Goal: Task Accomplishment & Management: Manage account settings

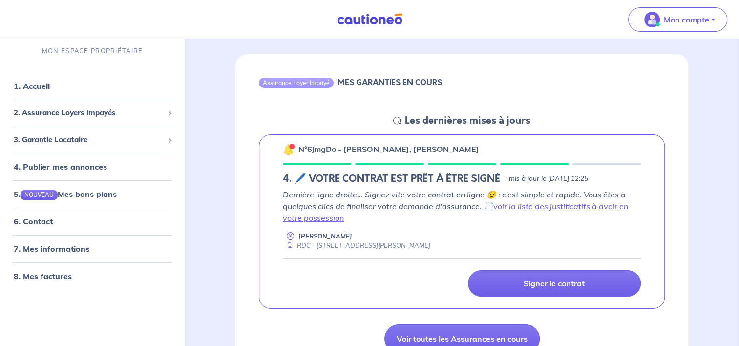
scroll to position [98, 0]
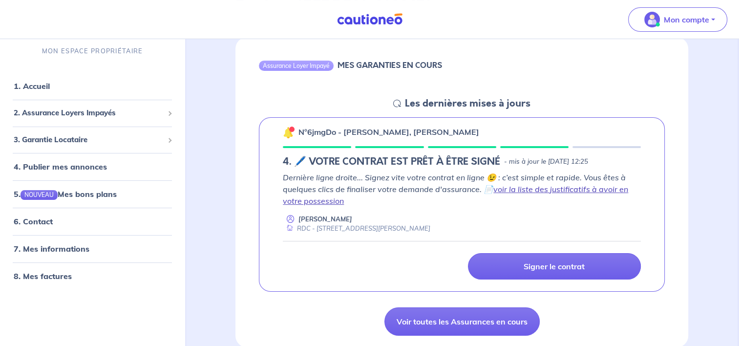
click at [553, 190] on link "voir la liste des justificatifs à avoir en votre possession" at bounding box center [455, 194] width 345 height 21
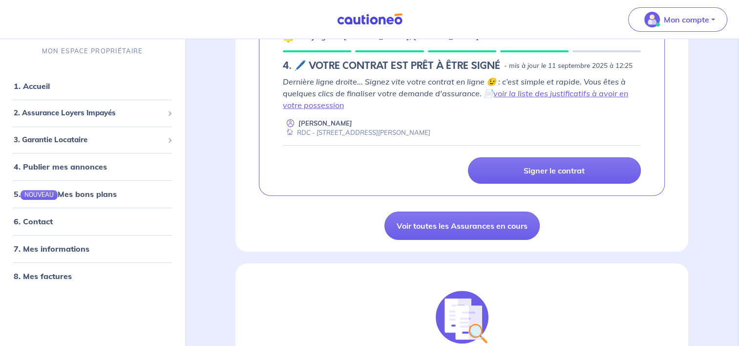
scroll to position [195, 0]
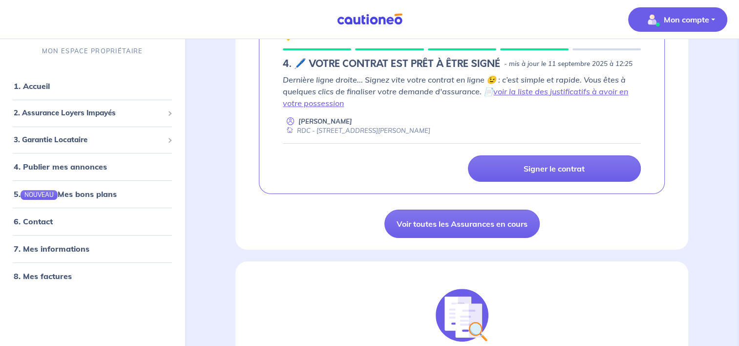
click at [711, 19] on button "Mon compte" at bounding box center [677, 19] width 99 height 24
click at [683, 61] on link "Mes informations" at bounding box center [667, 61] width 79 height 16
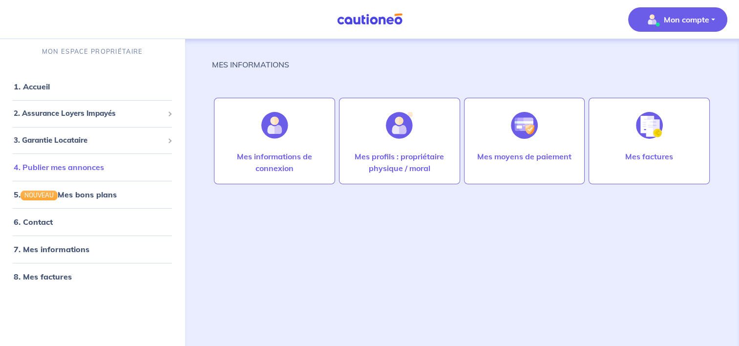
scroll to position [4, 0]
click at [60, 141] on span "3. Garantie Locataire" at bounding box center [89, 139] width 150 height 11
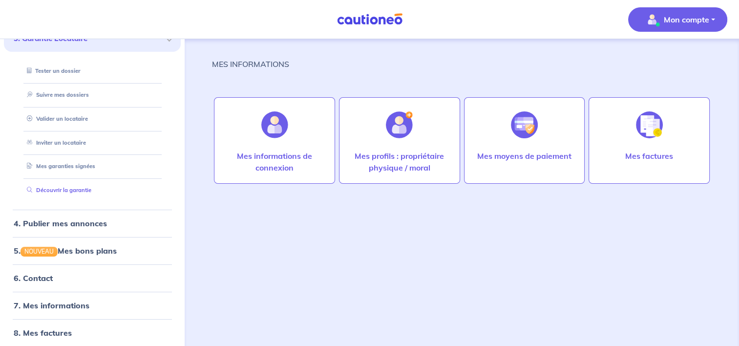
scroll to position [106, 0]
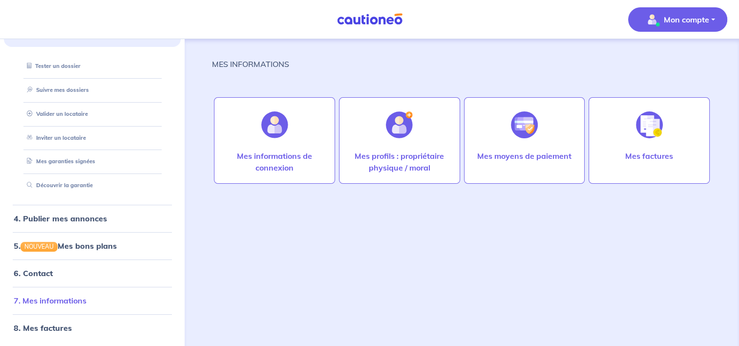
click at [70, 300] on link "7. Mes informations" at bounding box center [50, 300] width 73 height 10
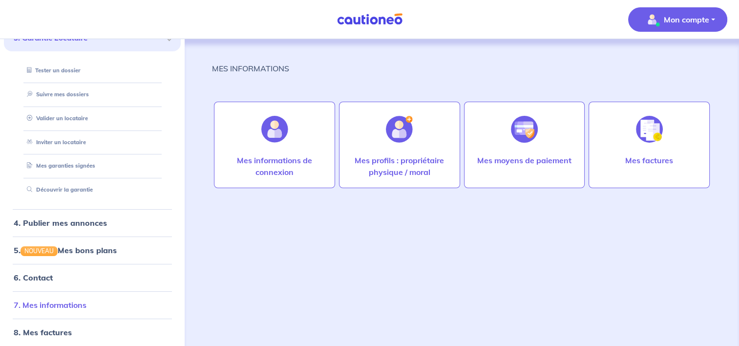
click at [70, 305] on link "7. Mes informations" at bounding box center [50, 305] width 73 height 10
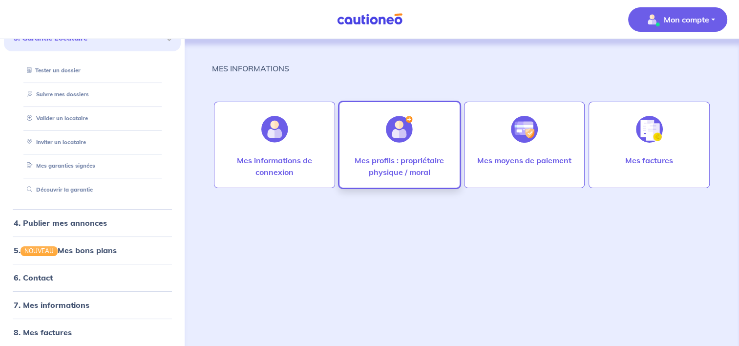
click at [404, 140] on img at bounding box center [399, 129] width 27 height 27
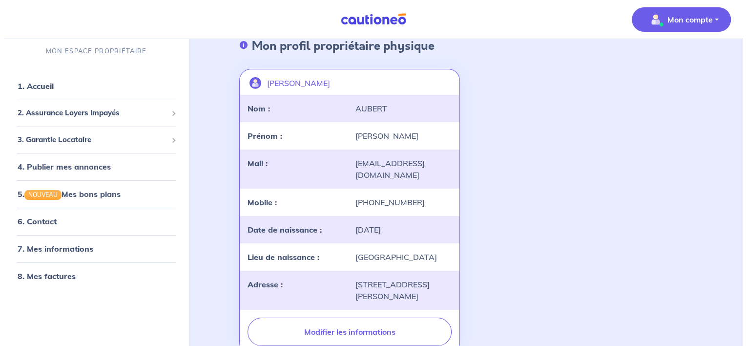
scroll to position [49, 0]
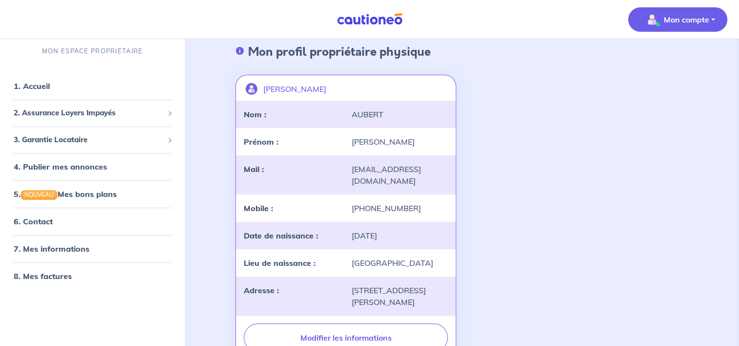
click at [393, 117] on div "AUBERT" at bounding box center [400, 114] width 108 height 12
click at [387, 141] on div "Chantal" at bounding box center [400, 142] width 108 height 12
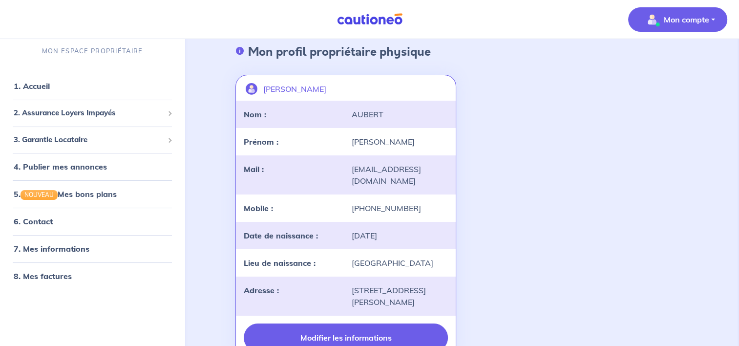
click at [344, 341] on button "Modifier les informations" at bounding box center [346, 337] width 204 height 28
select select "FR"
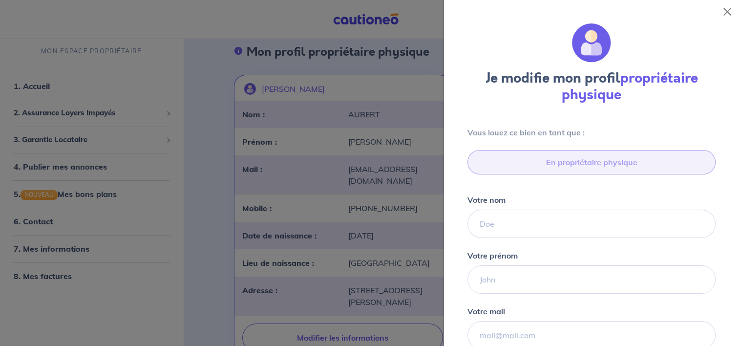
type input "06 82 29 75 77"
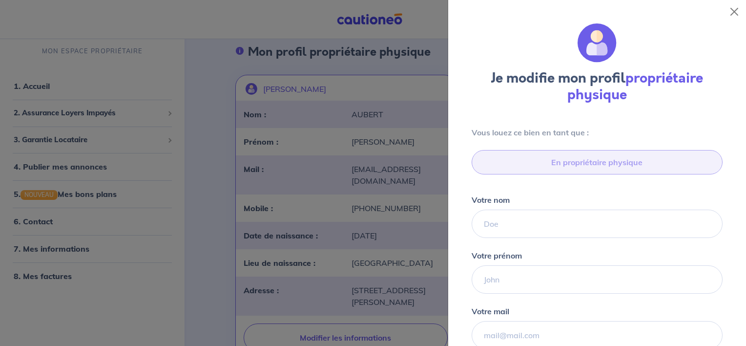
type input "43 Chemin de la Billote, 26130 Solérieux"
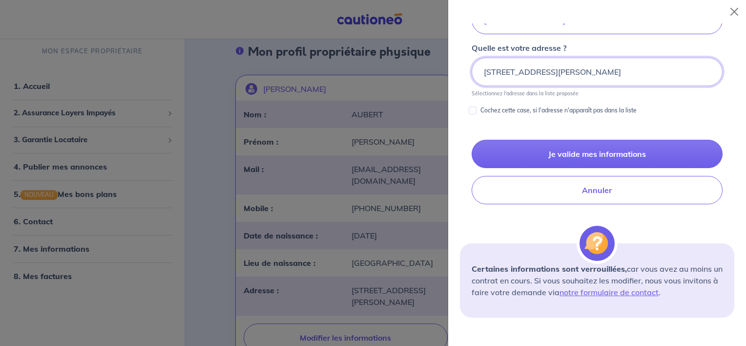
scroll to position [488, 0]
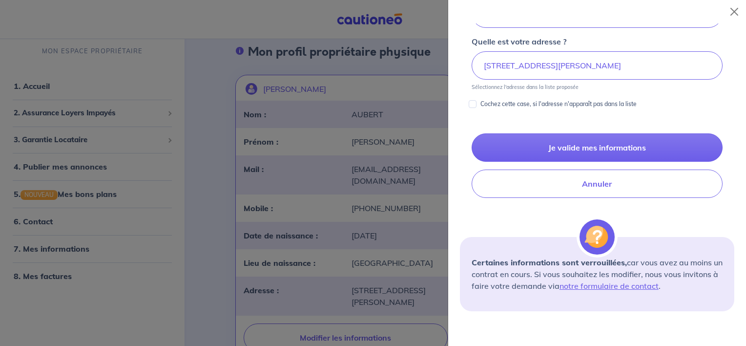
click at [41, 222] on div at bounding box center [373, 173] width 746 height 346
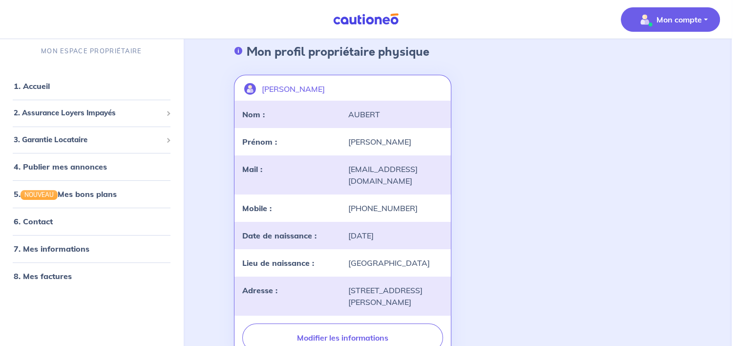
scroll to position [54, 0]
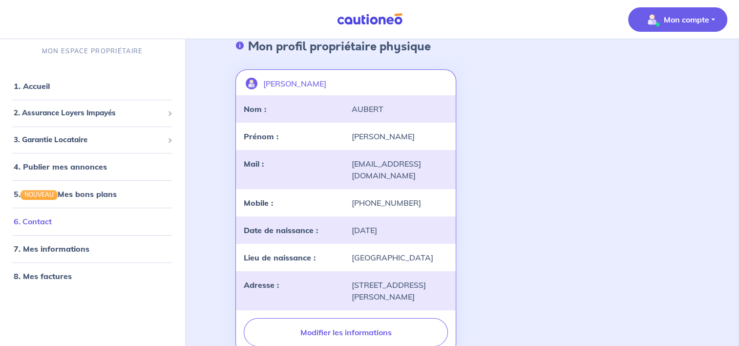
click at [43, 223] on link "6. Contact" at bounding box center [33, 221] width 38 height 10
click at [39, 84] on link "1. Accueil" at bounding box center [32, 86] width 36 height 10
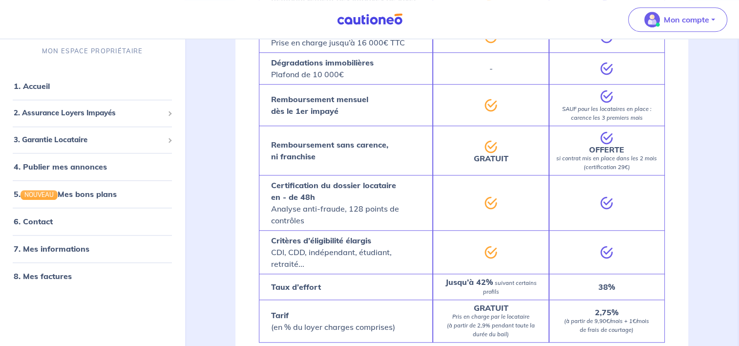
scroll to position [623, 0]
